Goal: Find specific page/section: Find specific page/section

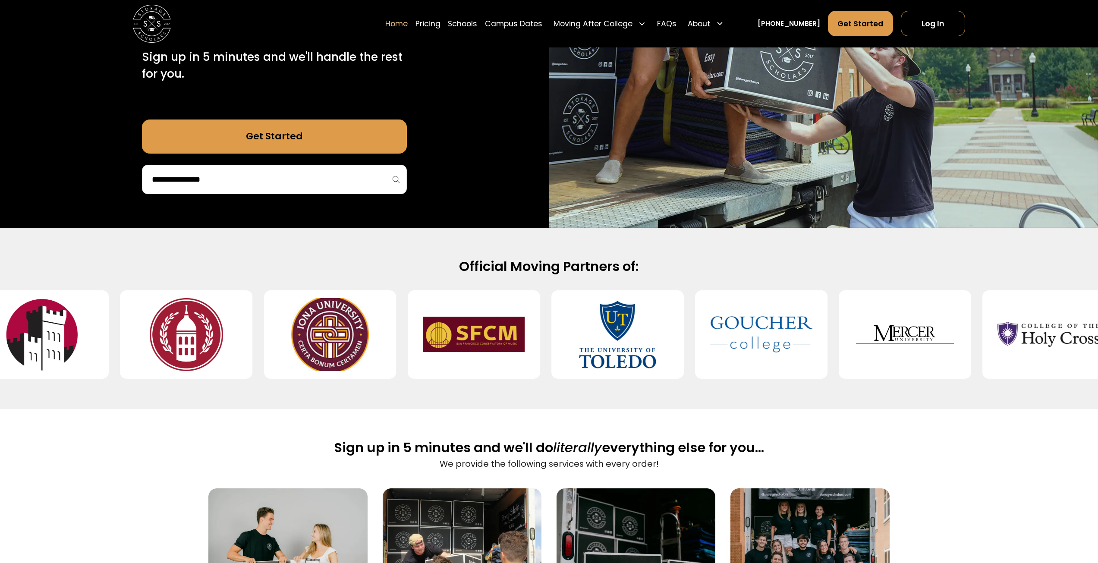
click at [351, 323] on img at bounding box center [330, 334] width 102 height 73
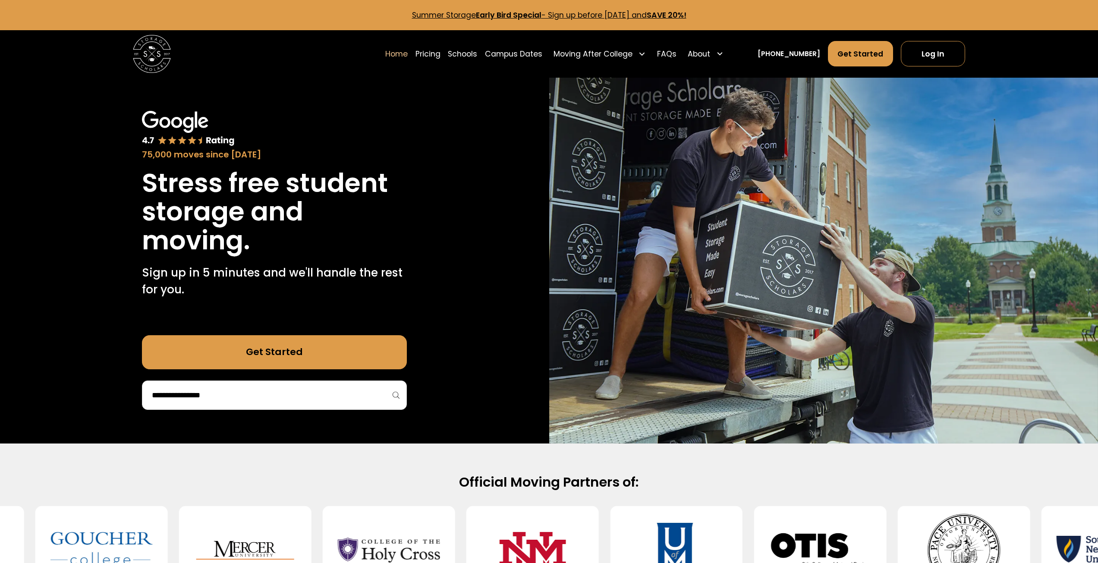
click at [264, 388] on div at bounding box center [274, 395] width 265 height 29
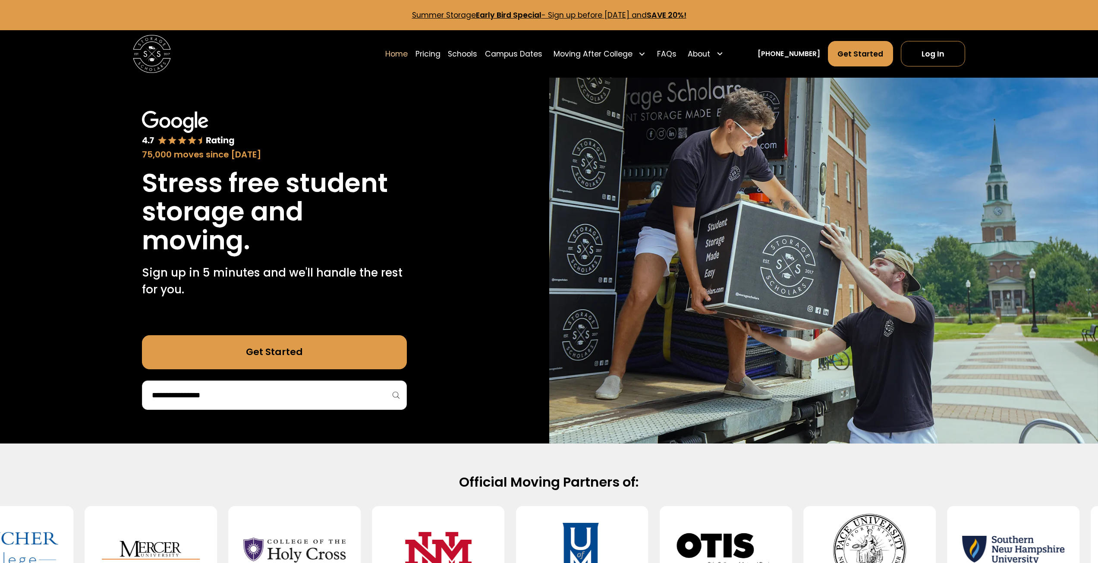
click at [262, 395] on input "search" at bounding box center [274, 395] width 247 height 15
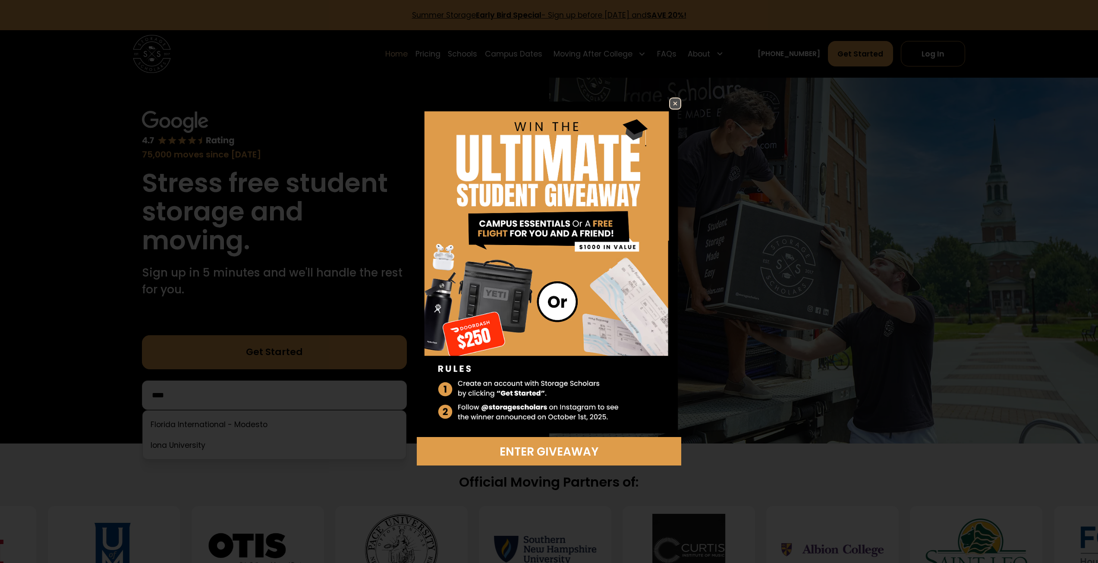
click at [674, 104] on img at bounding box center [675, 103] width 10 height 10
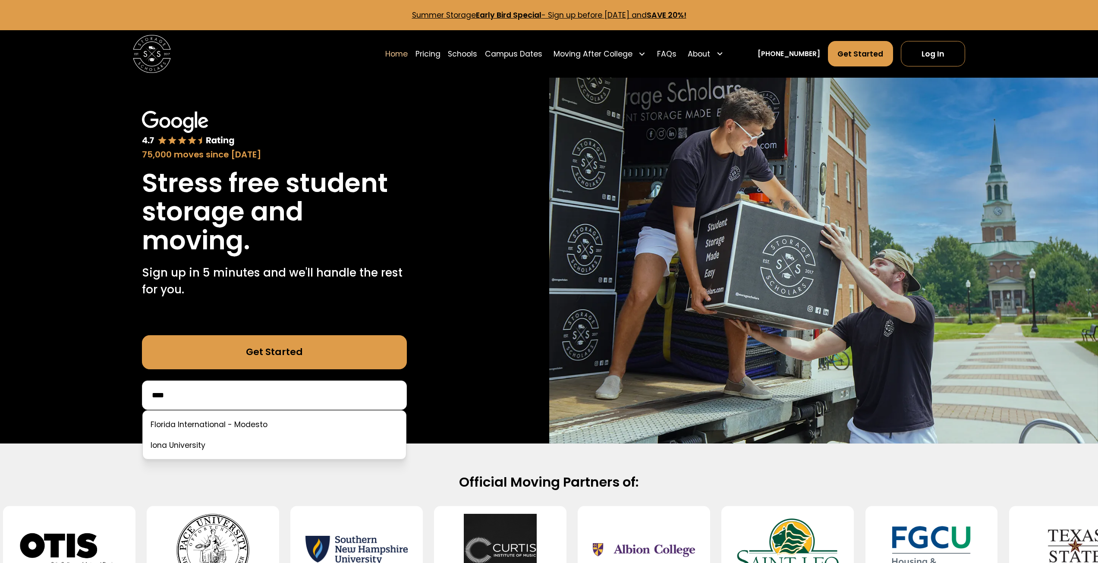
click at [197, 398] on input "****" at bounding box center [274, 395] width 247 height 15
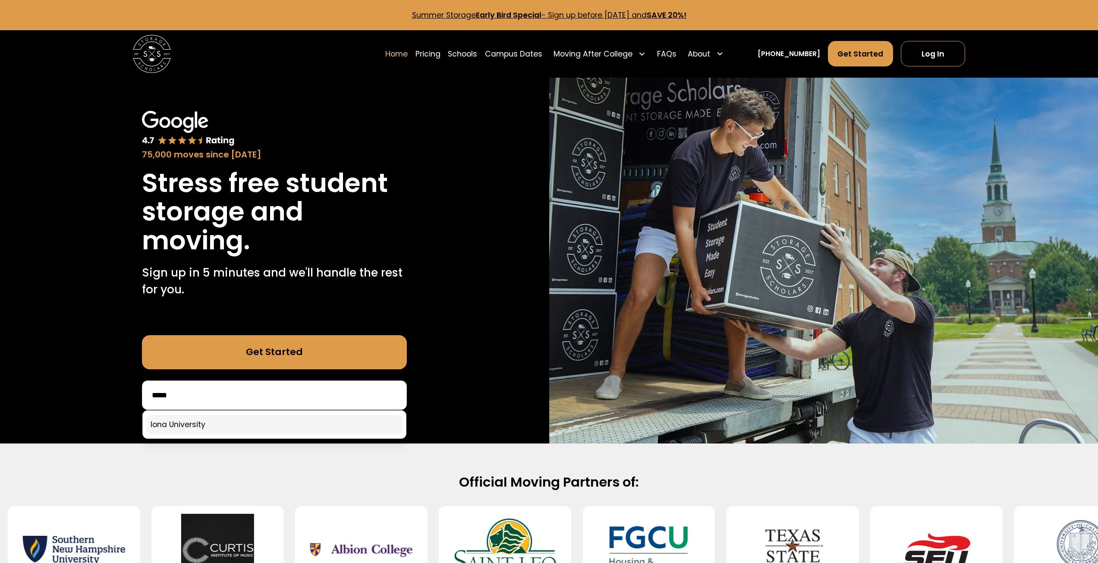
type input "****"
click at [202, 429] on link at bounding box center [274, 424] width 256 height 19
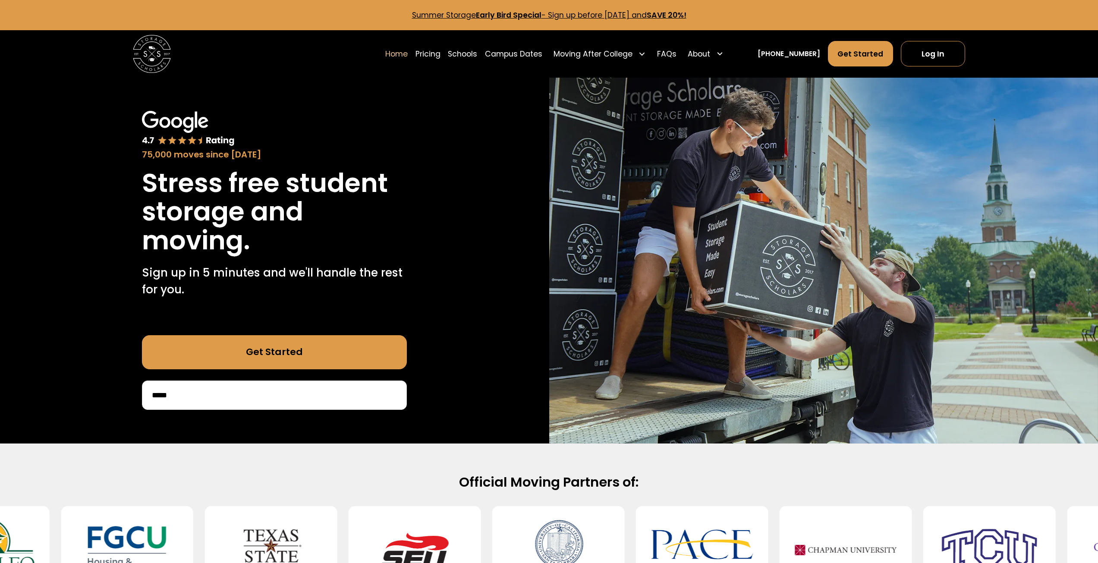
click at [260, 357] on link "Get Started" at bounding box center [274, 352] width 265 height 34
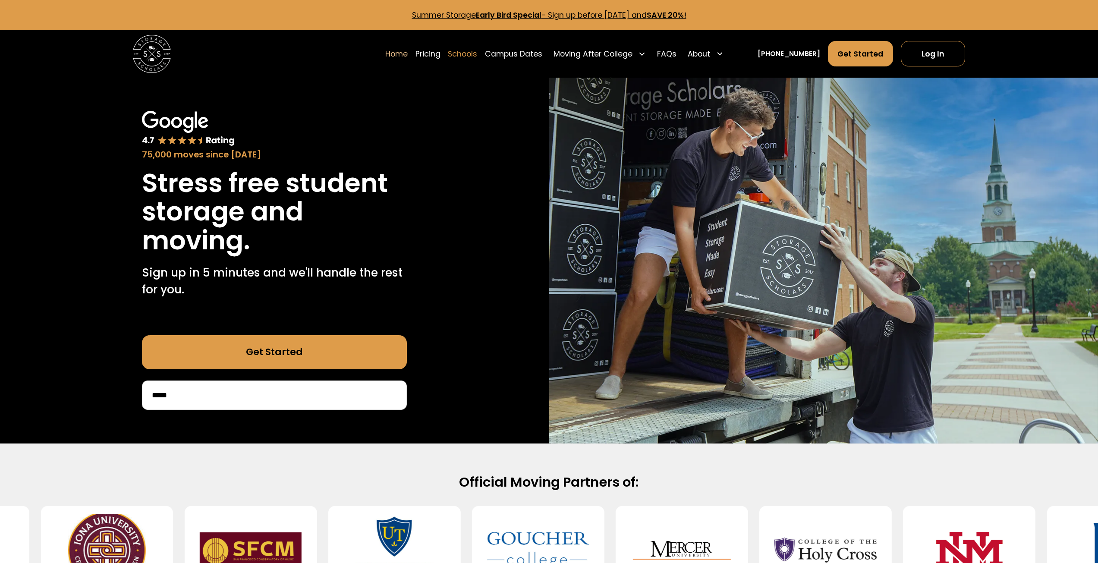
click at [477, 51] on link "Schools" at bounding box center [462, 54] width 29 height 26
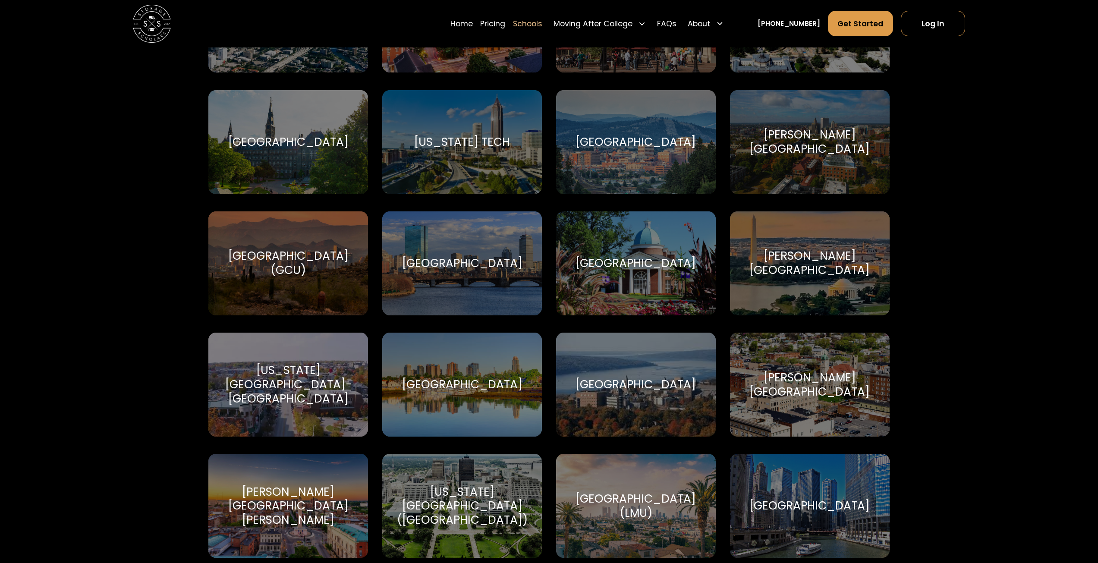
scroll to position [1856, 0]
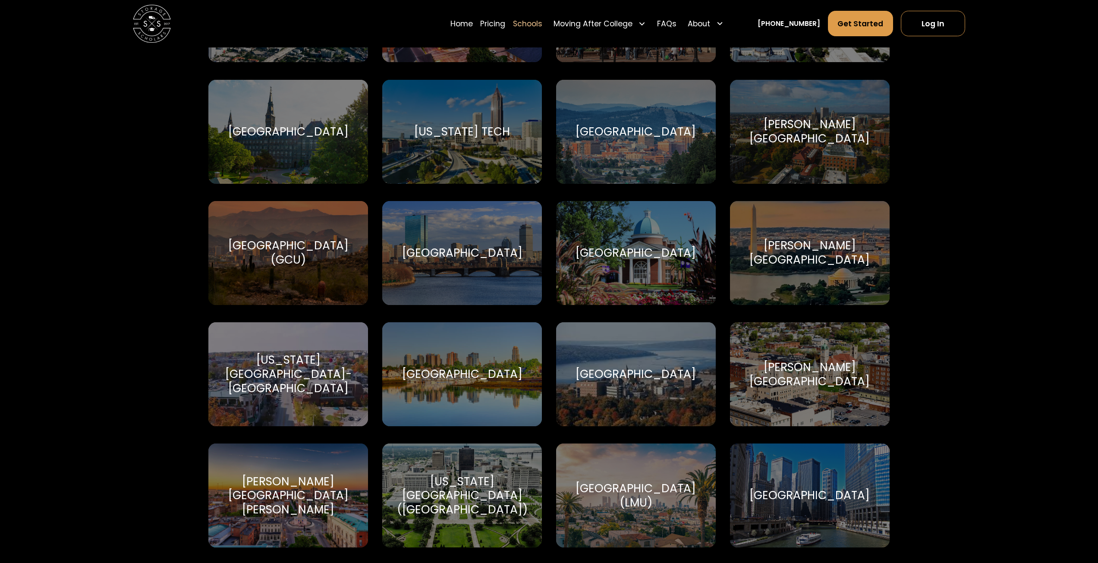
click at [482, 359] on div "Iona University Iona University" at bounding box center [462, 374] width 160 height 104
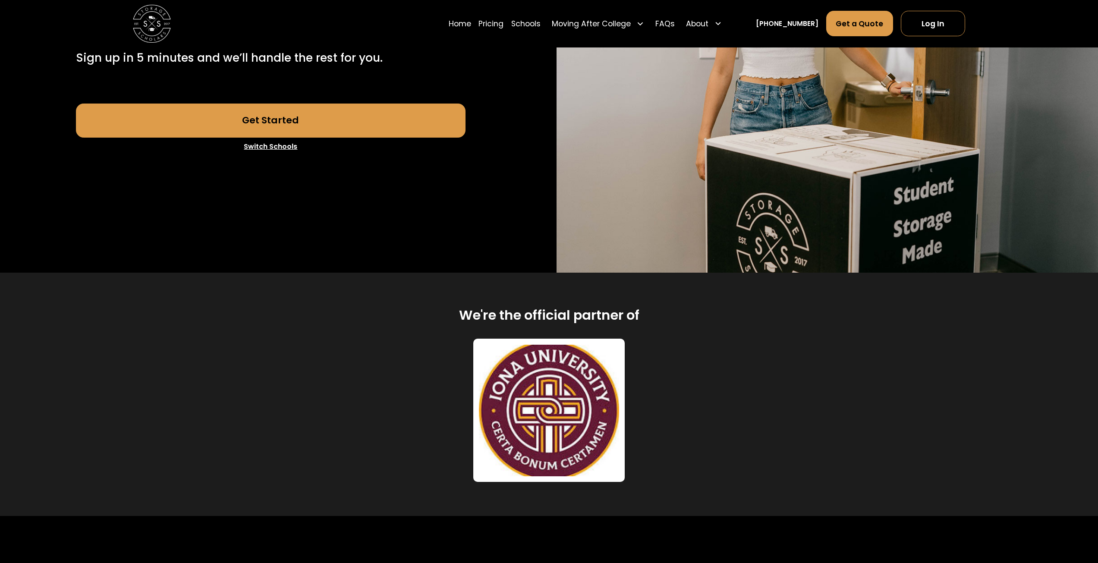
scroll to position [259, 0]
